Goal: Navigation & Orientation: Find specific page/section

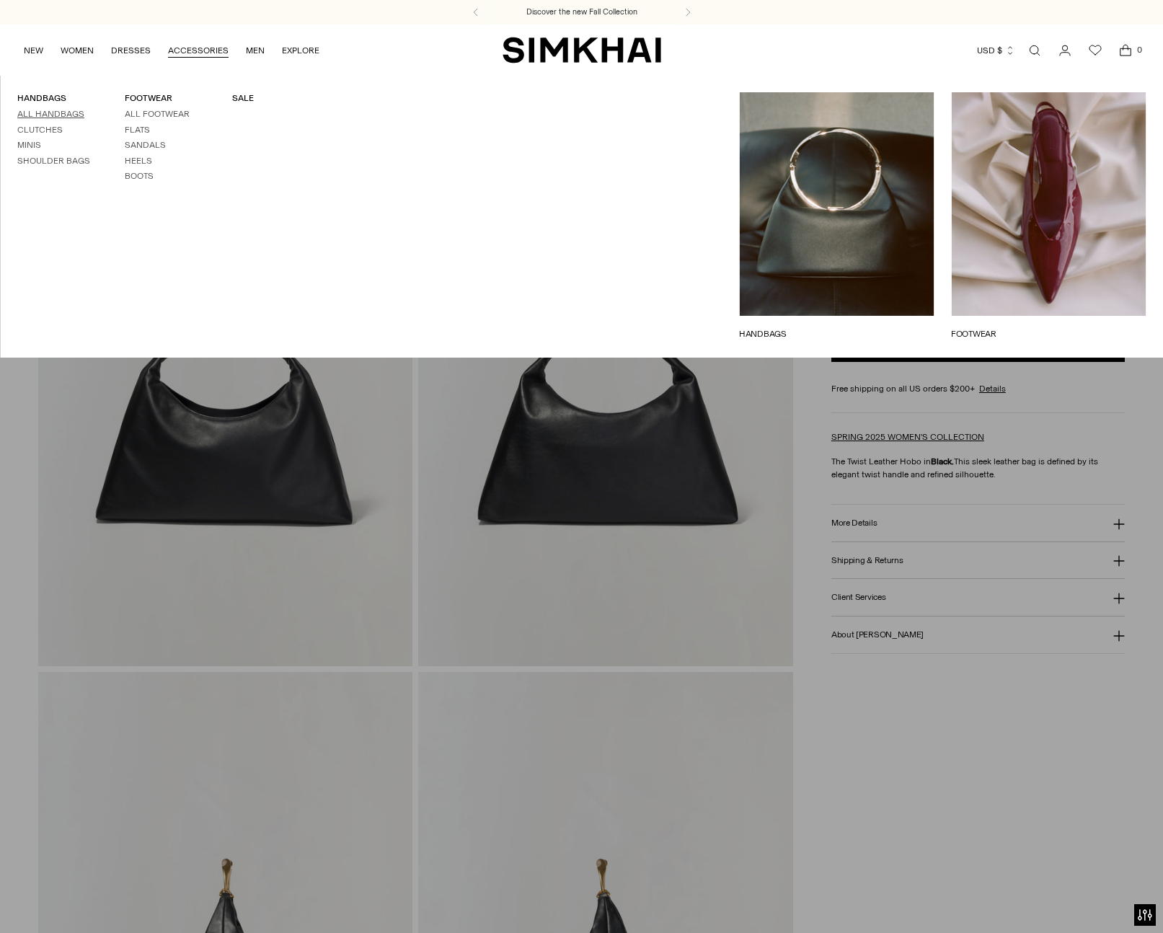
click at [71, 111] on link "All Handbags" at bounding box center [50, 114] width 67 height 10
